Goal: Information Seeking & Learning: Check status

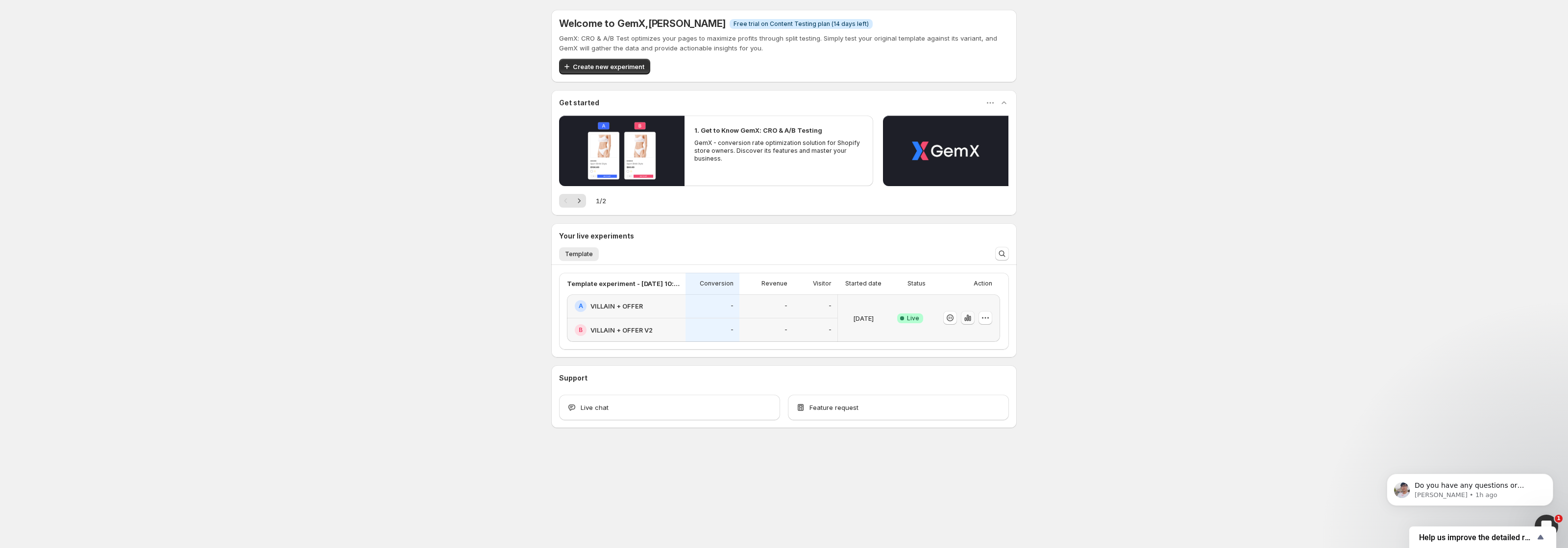
click at [969, 320] on icon "button" at bounding box center [970, 319] width 2 height 5
click at [966, 316] on icon "button" at bounding box center [968, 318] width 10 height 10
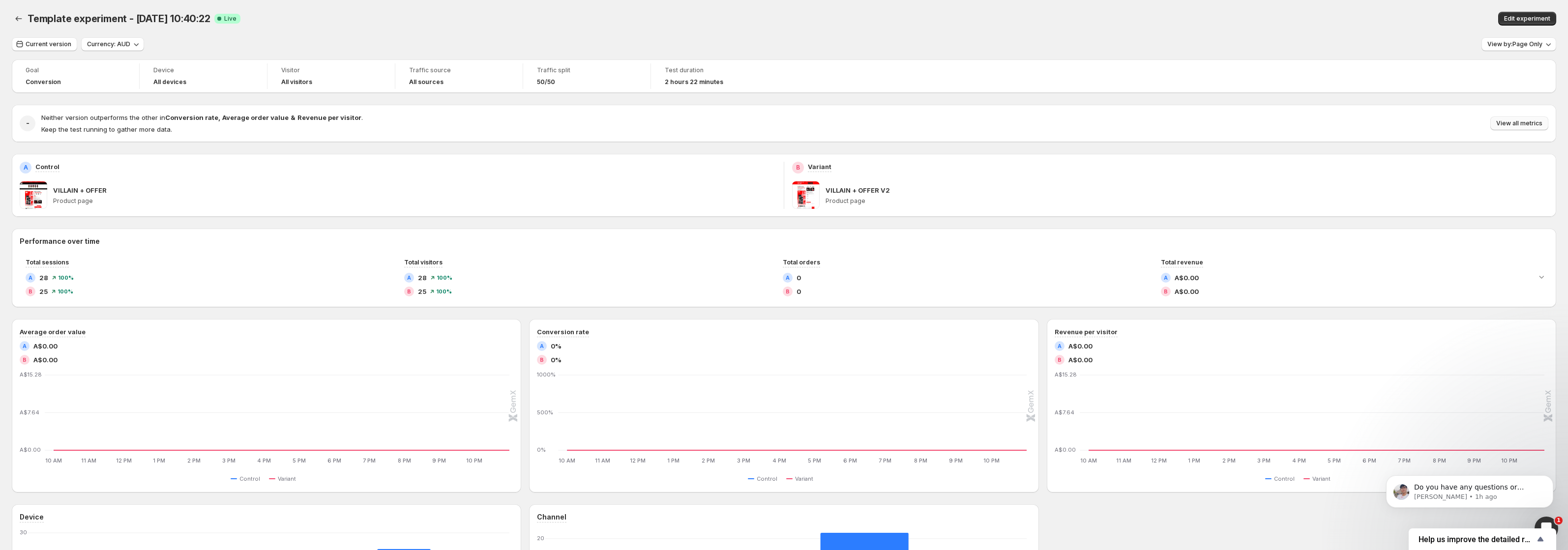
click at [1525, 121] on span "View all metrics" at bounding box center [1519, 123] width 46 height 8
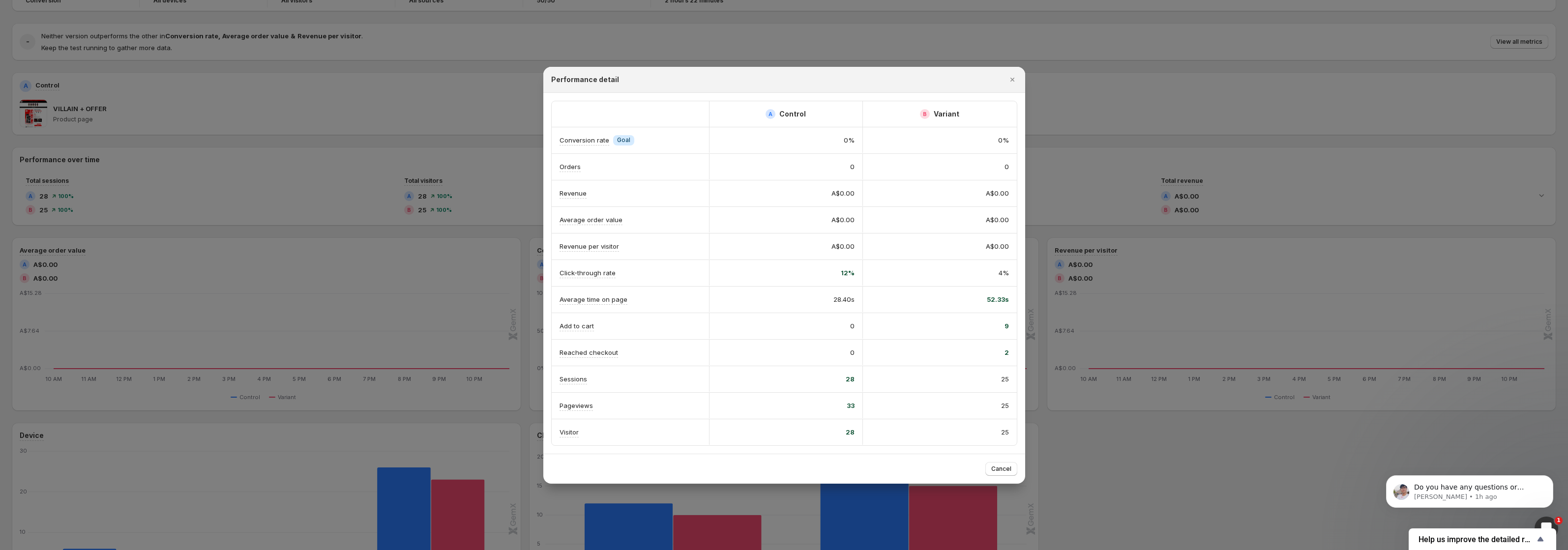
scroll to position [56, 0]
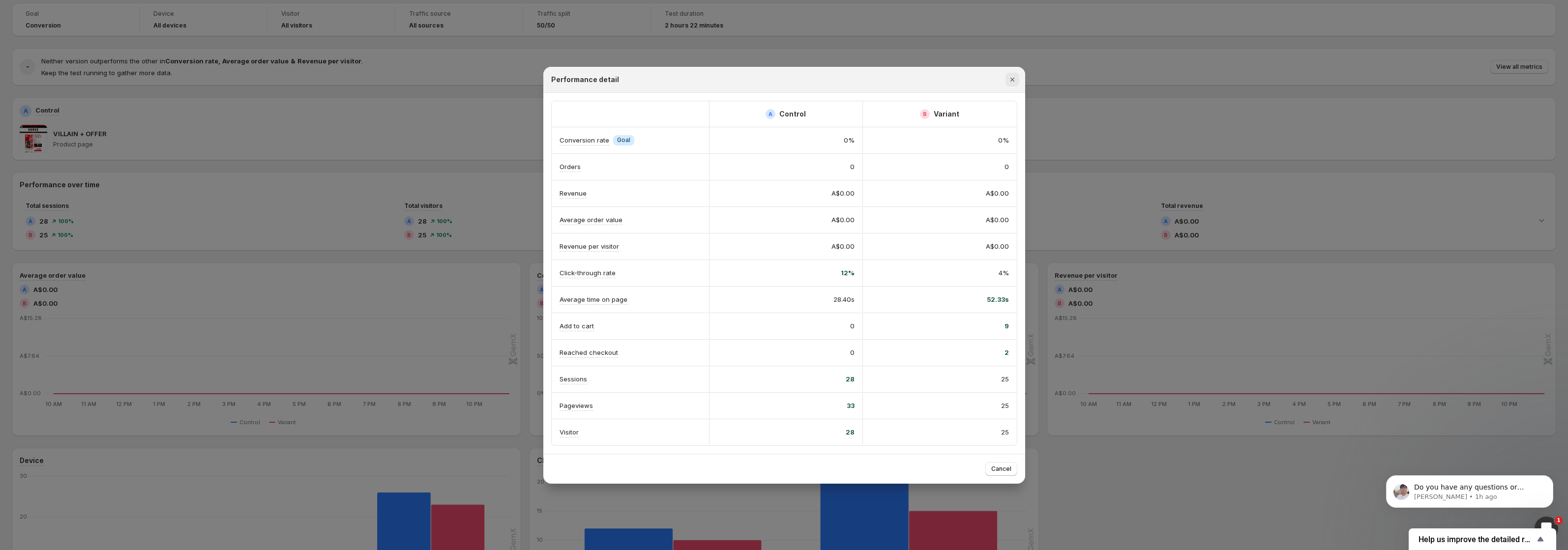
click at [1013, 79] on icon "Close" at bounding box center [1012, 80] width 10 height 10
